Goal: Task Accomplishment & Management: Complete application form

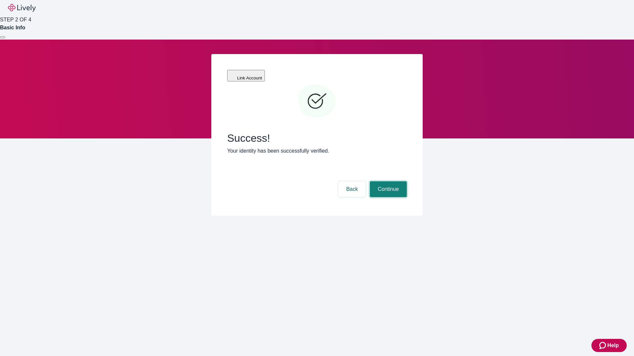
click at [387, 181] on button "Continue" at bounding box center [388, 189] width 37 height 16
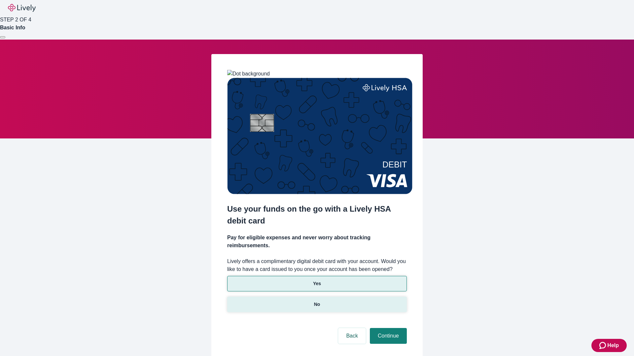
click at [316, 301] on p "No" at bounding box center [317, 304] width 6 height 7
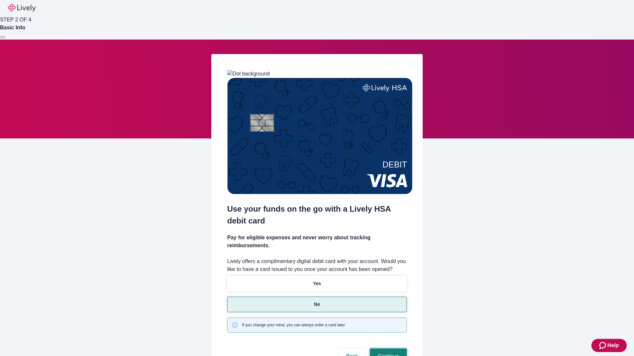
click at [387, 349] on button "Continue" at bounding box center [388, 357] width 37 height 16
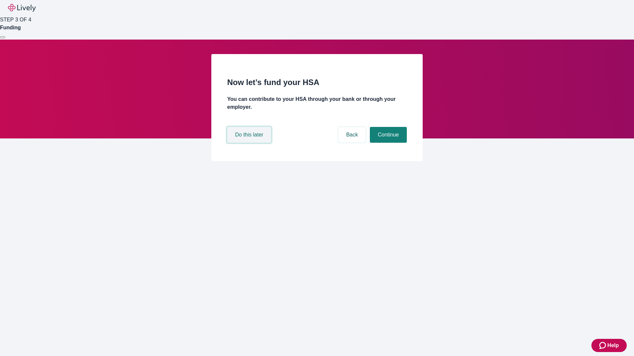
click at [250, 143] on button "Do this later" at bounding box center [249, 135] width 44 height 16
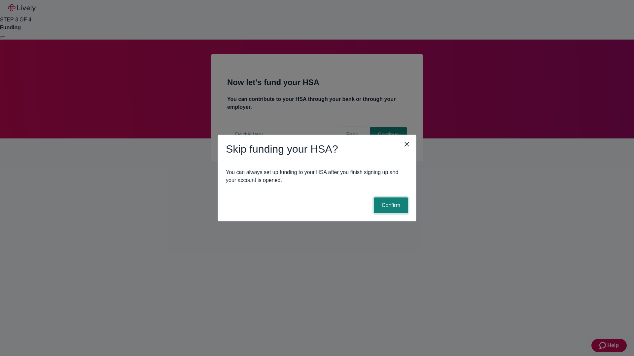
click at [390, 206] on button "Confirm" at bounding box center [391, 206] width 34 height 16
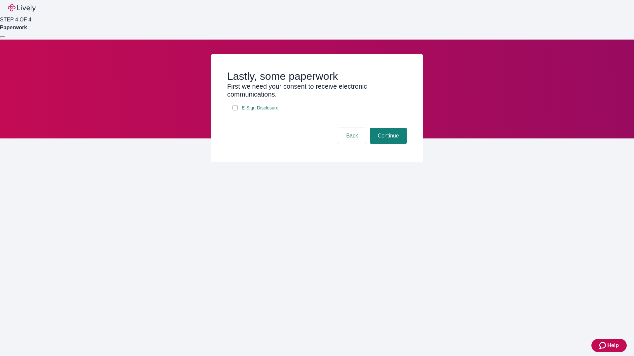
click at [235, 111] on input "E-Sign Disclosure" at bounding box center [234, 107] width 5 height 5
checkbox input "true"
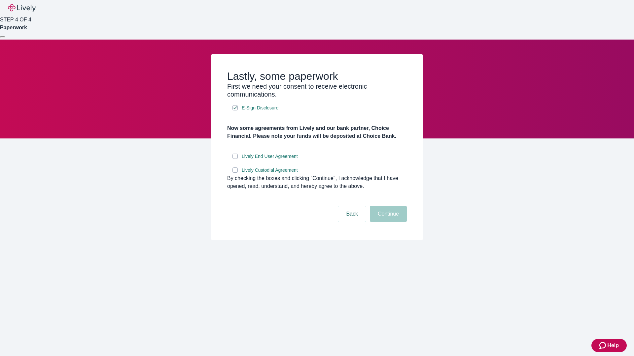
click at [235, 159] on input "Lively End User Agreement" at bounding box center [234, 156] width 5 height 5
checkbox input "true"
click at [235, 173] on input "Lively Custodial Agreement" at bounding box center [234, 170] width 5 height 5
checkbox input "true"
click at [387, 222] on button "Continue" at bounding box center [388, 214] width 37 height 16
